Goal: Task Accomplishment & Management: Manage account settings

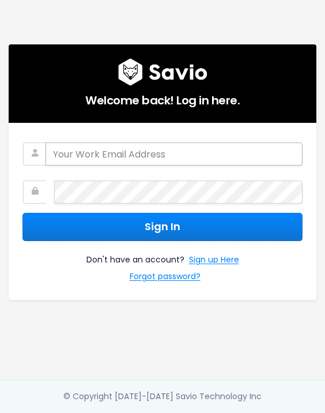
click at [179, 146] on input "email" at bounding box center [174, 153] width 257 height 23
click at [137, 142] on input "email" at bounding box center [174, 153] width 257 height 23
type input "[PERSON_NAME][EMAIL_ADDRESS][DOMAIN_NAME]"
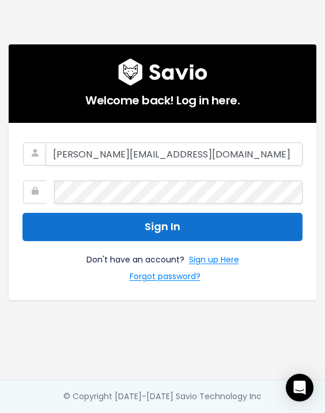
click at [130, 227] on button "Sign In" at bounding box center [162, 227] width 280 height 28
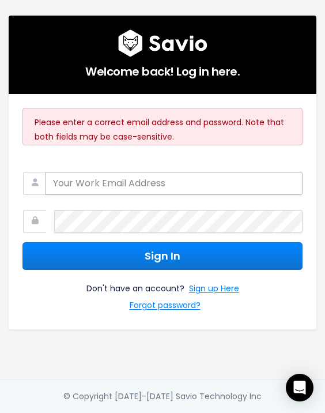
click at [87, 178] on input "email" at bounding box center [174, 183] width 257 height 23
type input "[PERSON_NAME][EMAIL_ADDRESS][DOMAIN_NAME]"
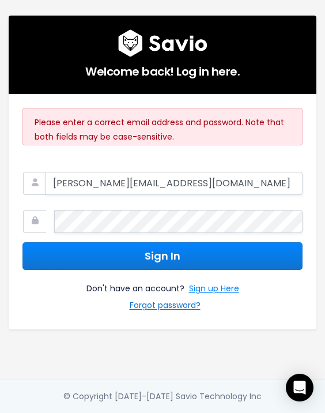
click at [181, 301] on link "Forgot password?" at bounding box center [165, 306] width 71 height 17
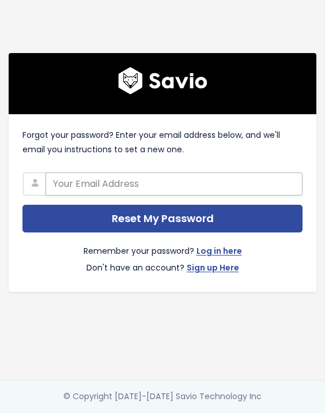
click at [146, 182] on input "text" at bounding box center [174, 183] width 257 height 23
type input "oleh.stasiv@tradifyhq.com"
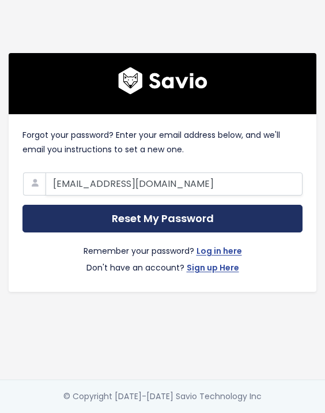
click at [131, 212] on input "Reset My Password" at bounding box center [162, 219] width 280 height 28
